Goal: Task Accomplishment & Management: Complete application form

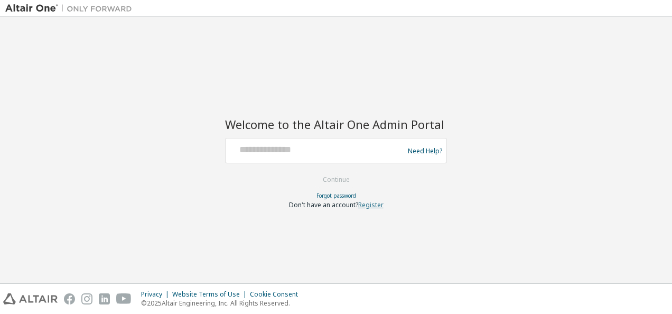
click at [374, 201] on link "Register" at bounding box center [370, 204] width 25 height 9
